Goal: Information Seeking & Learning: Learn about a topic

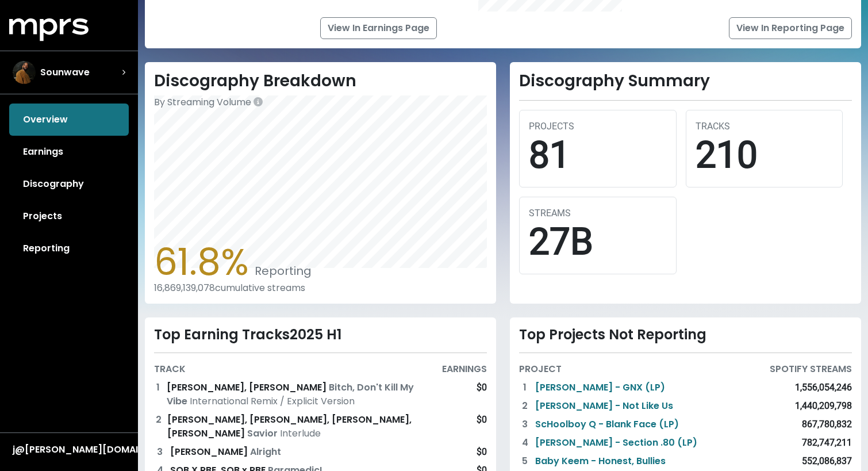
scroll to position [346, 0]
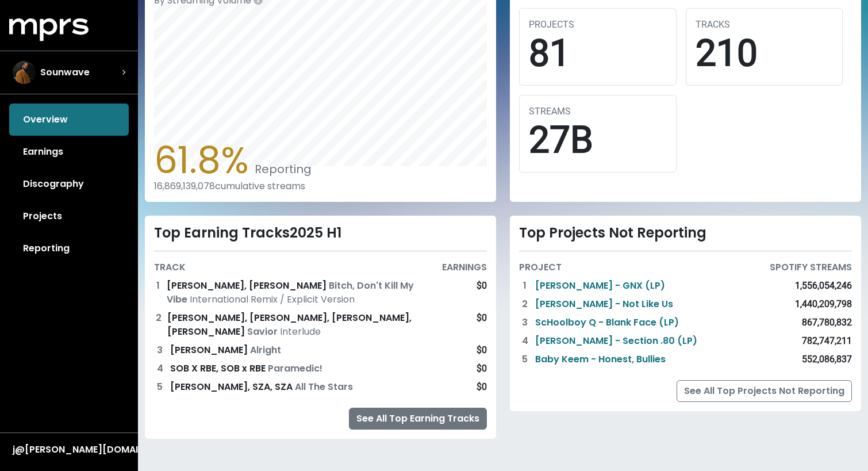
click at [400, 419] on link "See All Top Earning Tracks" at bounding box center [418, 418] width 138 height 22
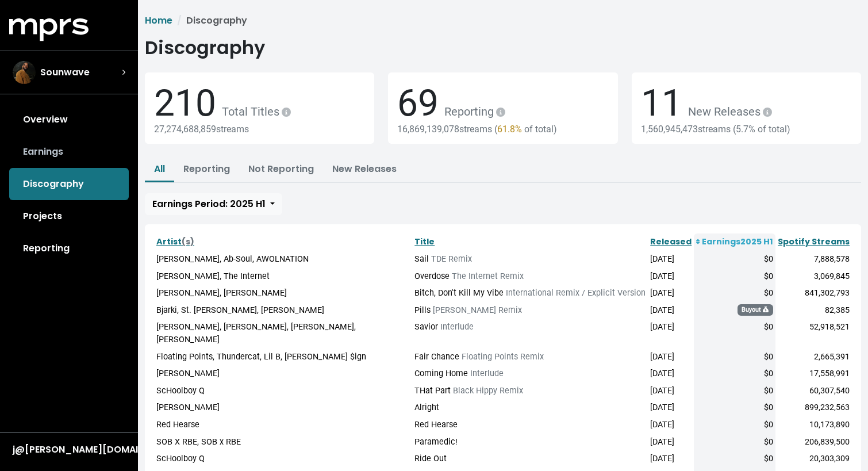
click at [93, 153] on link "Earnings" at bounding box center [69, 152] width 120 height 32
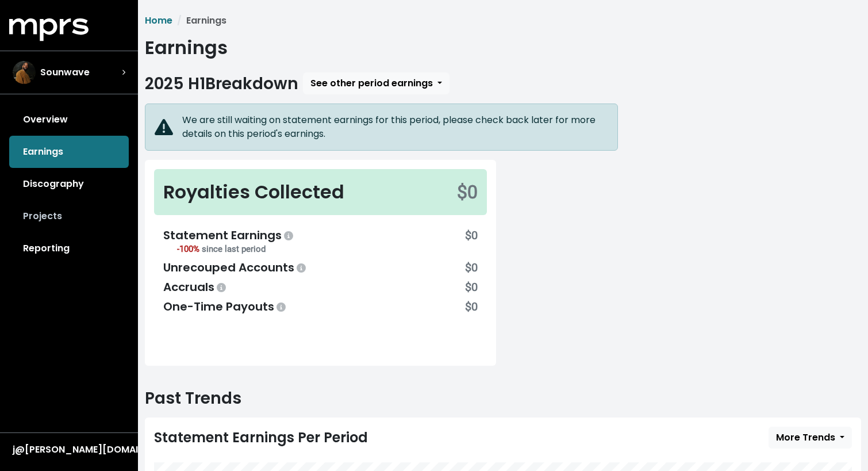
click at [76, 205] on link "Projects" at bounding box center [69, 216] width 120 height 32
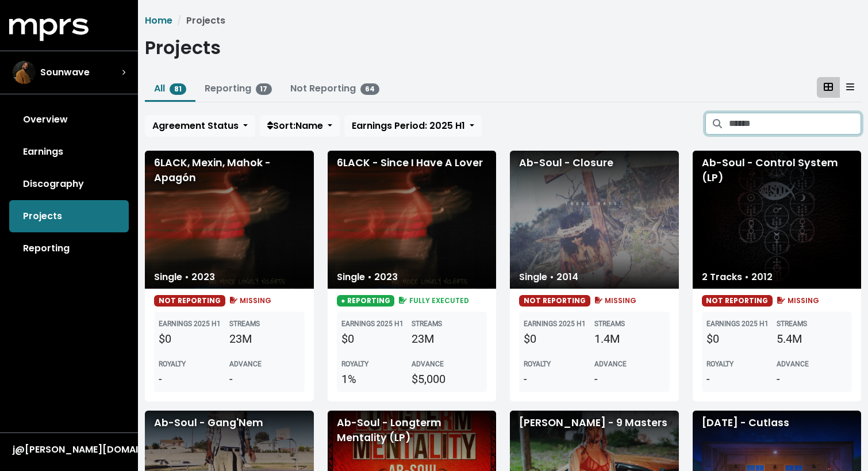
click at [783, 121] on input "Search projects" at bounding box center [795, 124] width 132 height 22
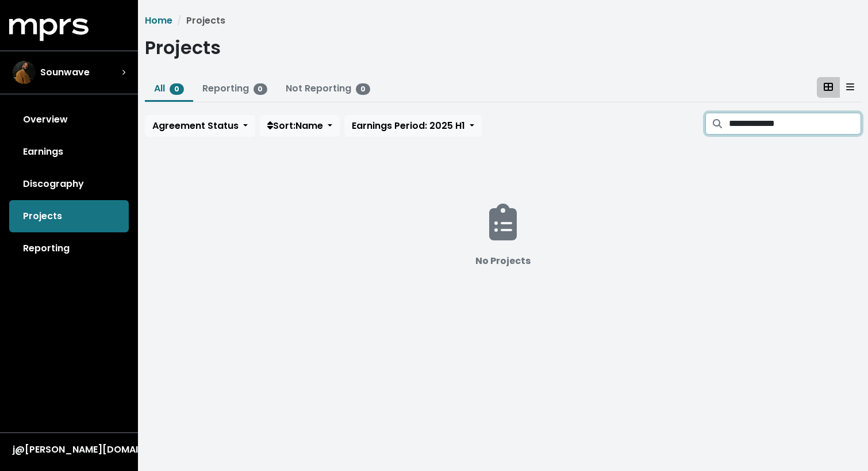
type input "**********"
click at [292, 95] on link "Not Reporting 0" at bounding box center [328, 88] width 84 height 13
click at [767, 124] on input "**********" at bounding box center [795, 124] width 132 height 22
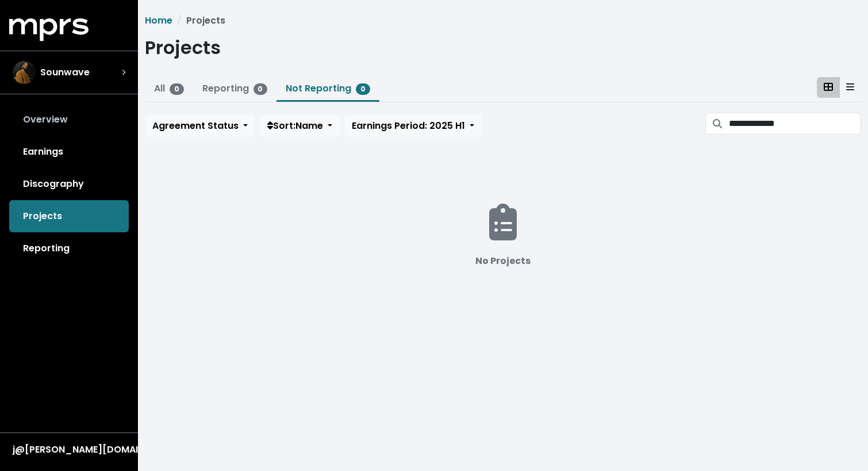
click at [59, 113] on link "Overview" at bounding box center [69, 119] width 120 height 32
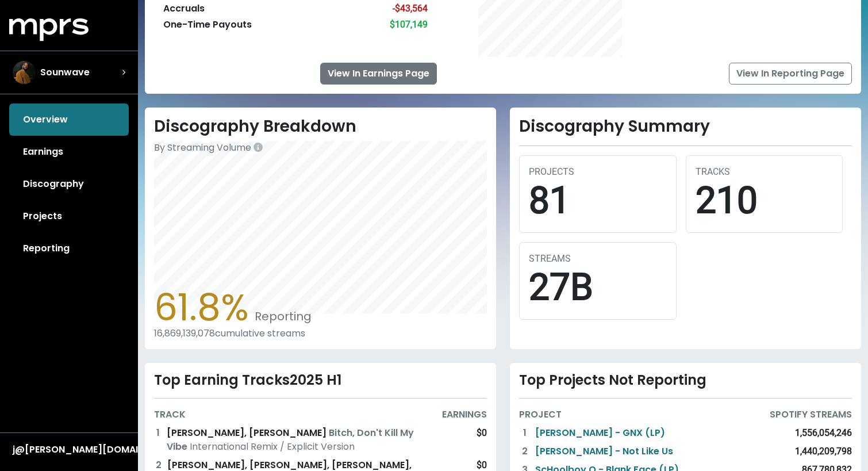
scroll to position [346, 0]
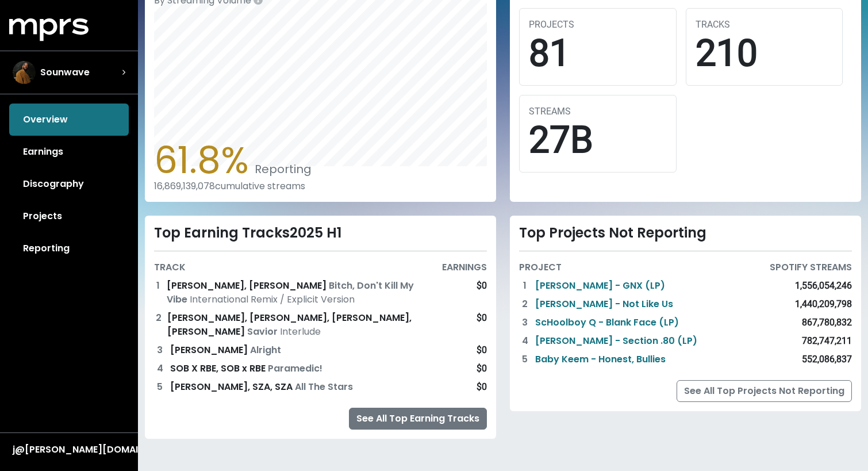
click at [401, 415] on link "See All Top Earning Tracks" at bounding box center [418, 418] width 138 height 22
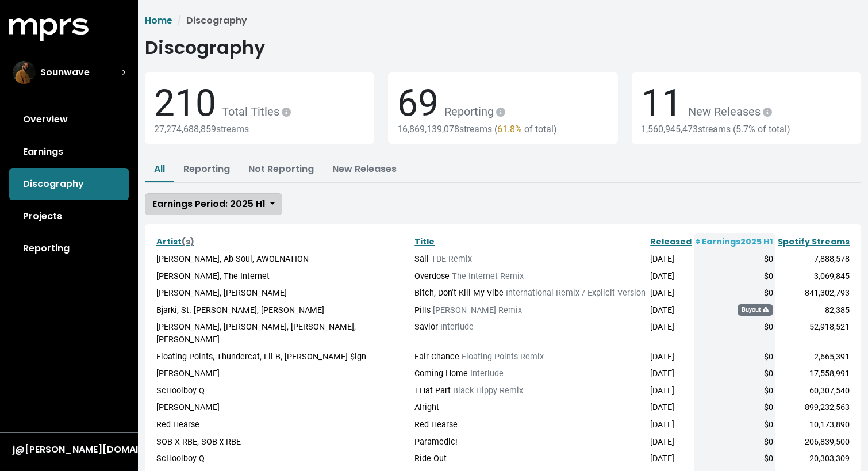
click at [250, 203] on span "Earnings Period: 2025 H1" at bounding box center [208, 203] width 113 height 13
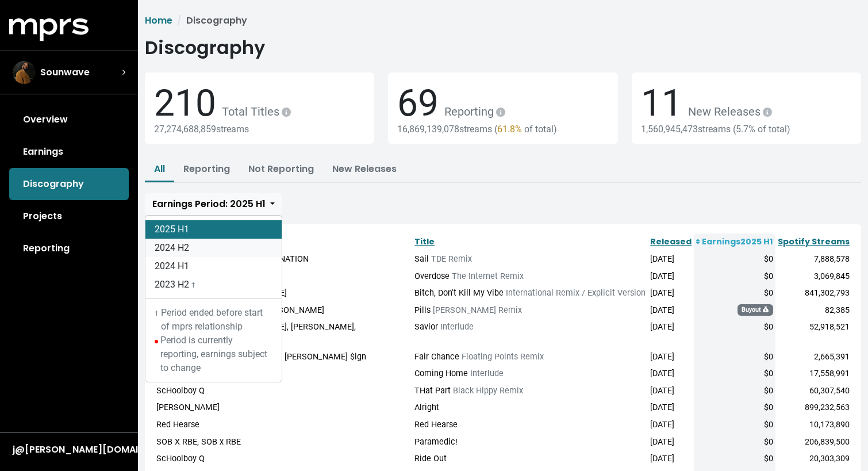
click at [228, 247] on link "2024 H2" at bounding box center [213, 247] width 136 height 18
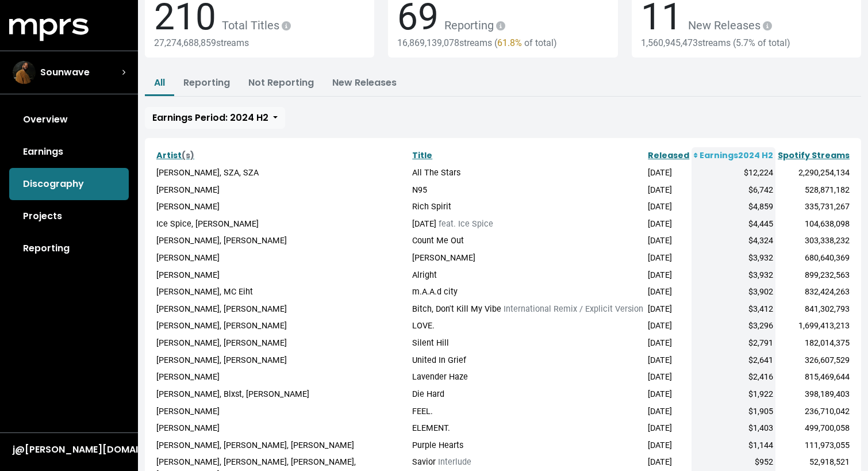
scroll to position [96, 0]
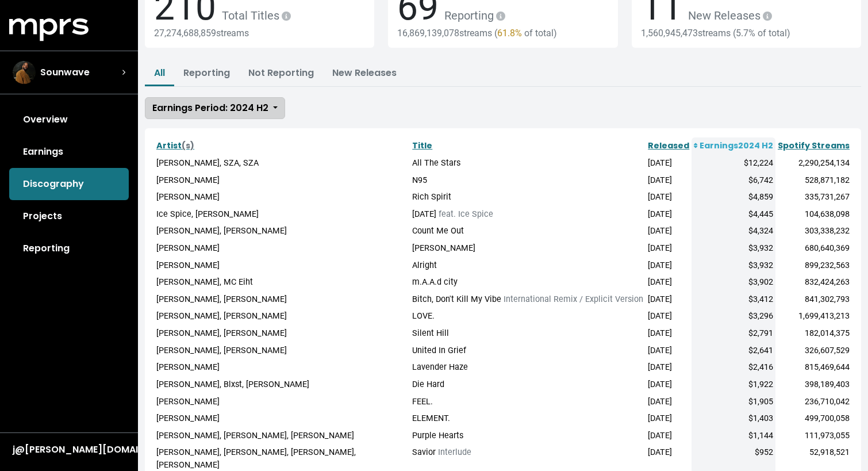
click at [244, 100] on button "Earnings Period: 2024 H2" at bounding box center [215, 108] width 140 height 22
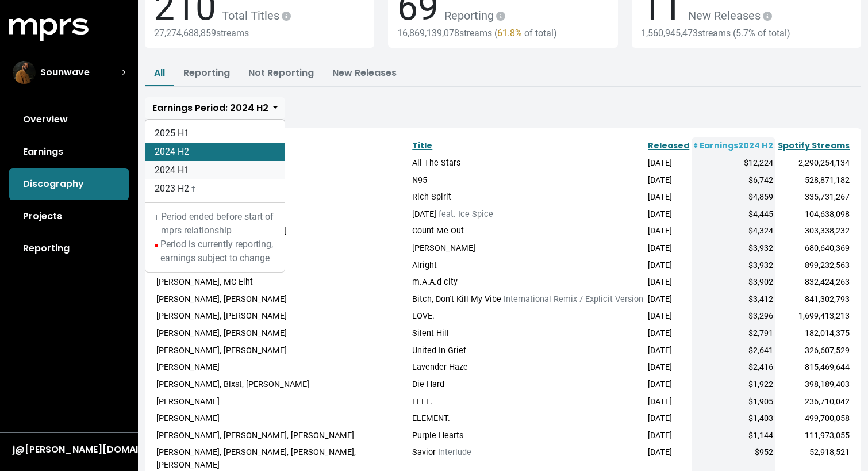
click at [228, 169] on link "2024 H1" at bounding box center [214, 170] width 139 height 18
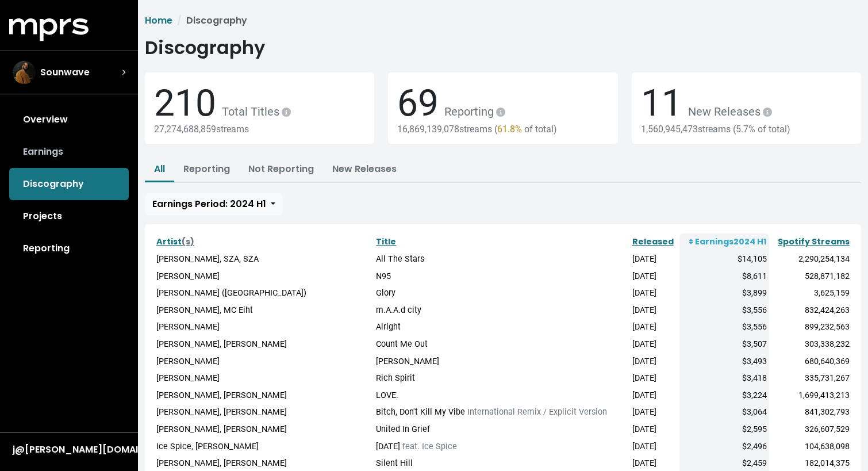
click at [70, 146] on link "Earnings" at bounding box center [69, 152] width 120 height 32
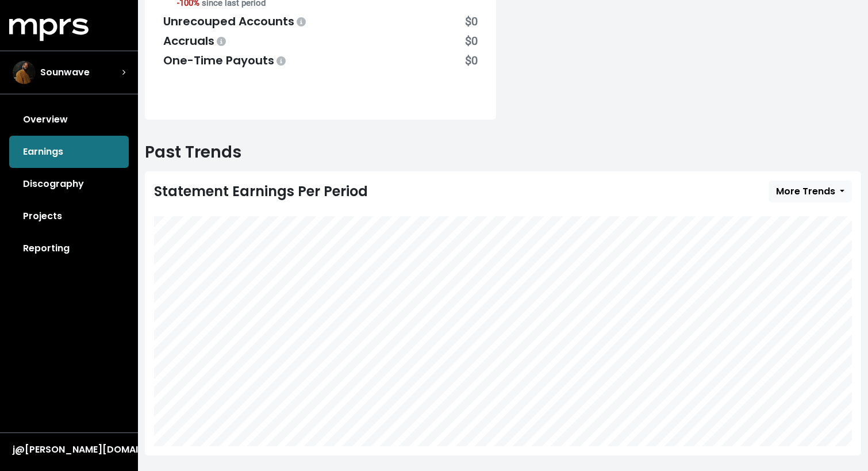
scroll to position [248, 0]
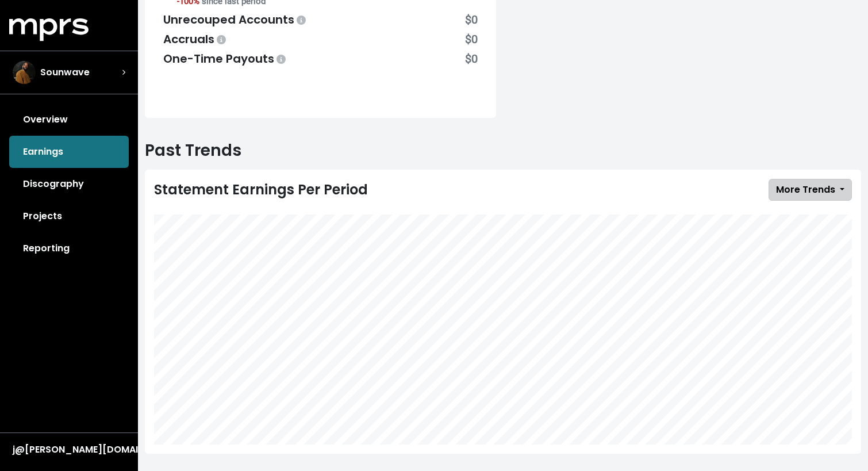
click at [798, 190] on span "More Trends" at bounding box center [805, 189] width 59 height 13
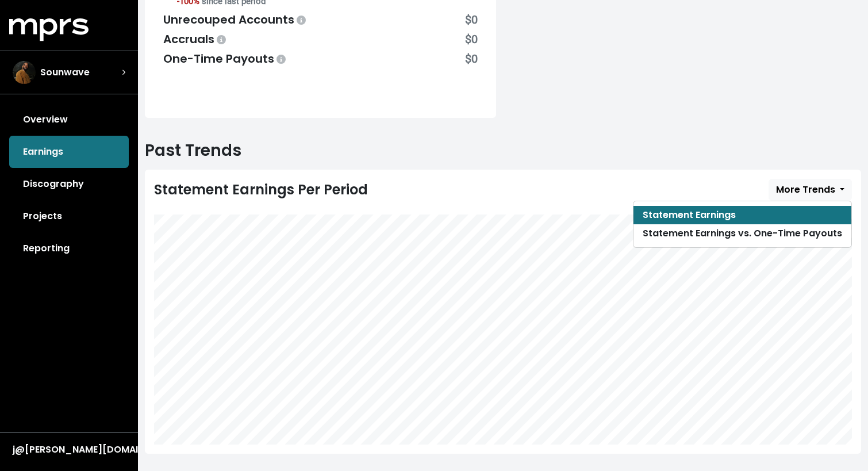
click at [680, 144] on h2 "Past Trends" at bounding box center [503, 151] width 716 height 20
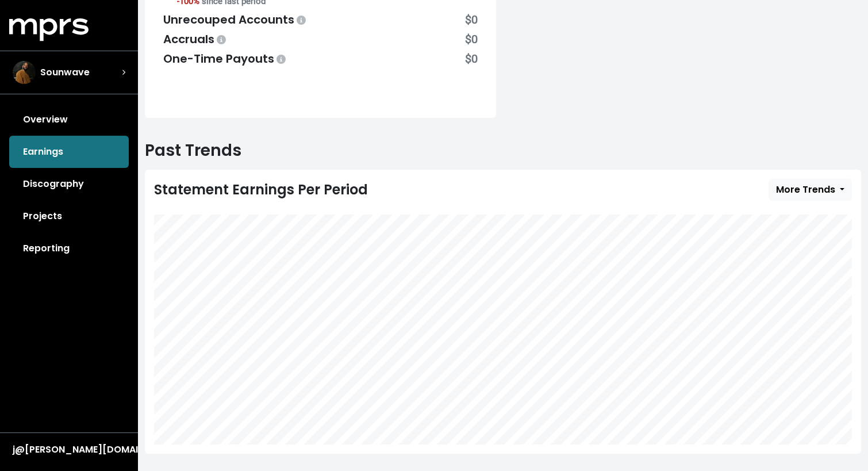
scroll to position [263, 0]
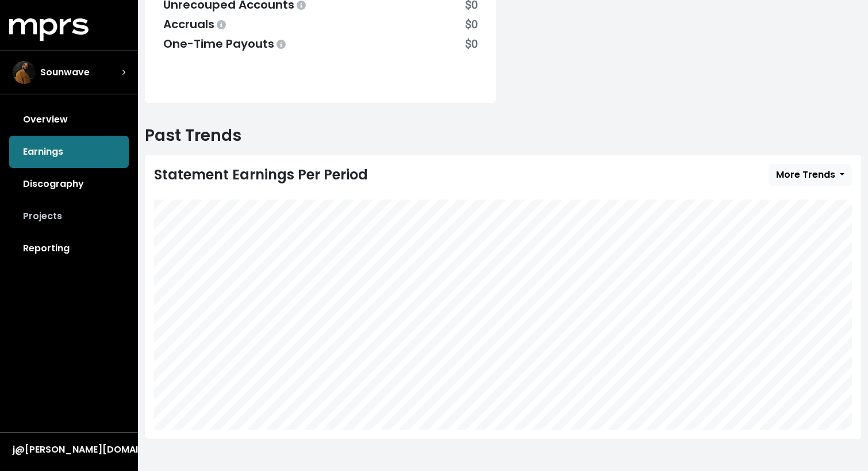
click at [77, 215] on link "Projects" at bounding box center [69, 216] width 120 height 32
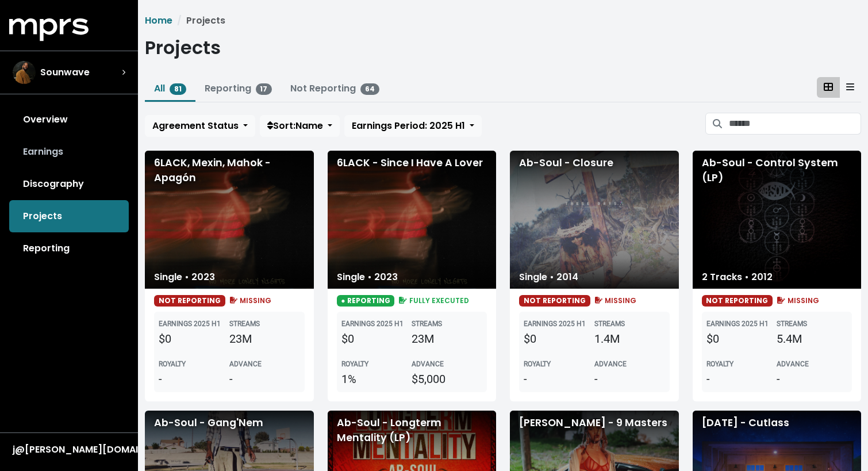
click at [72, 156] on link "Earnings" at bounding box center [69, 152] width 120 height 32
